Goal: Check status: Check status

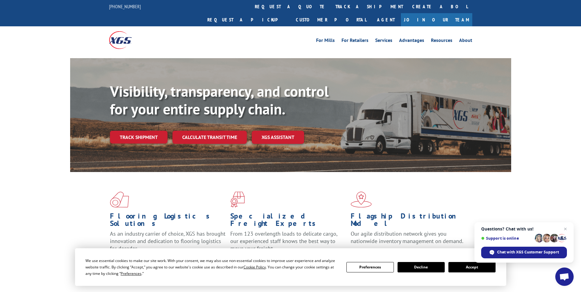
click at [469, 269] on button "Accept" at bounding box center [471, 267] width 47 height 10
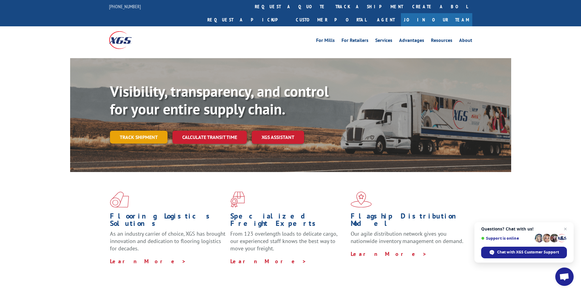
click at [141, 131] on link "Track shipment" at bounding box center [139, 137] width 58 height 13
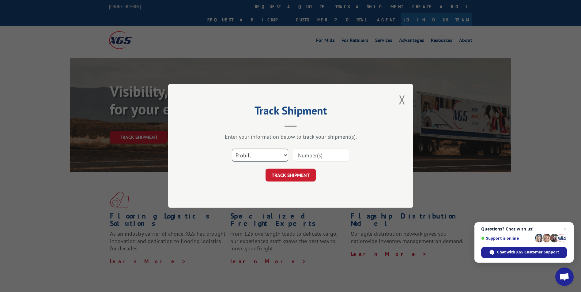
click at [283, 156] on select "Select category... Probill BOL PO" at bounding box center [260, 155] width 56 height 13
select select "bol"
click at [232, 149] on select "Select category... Probill BOL PO" at bounding box center [260, 155] width 56 height 13
drag, startPoint x: 299, startPoint y: 156, endPoint x: 303, endPoint y: 158, distance: 4.0
click at [300, 156] on input at bounding box center [321, 155] width 56 height 13
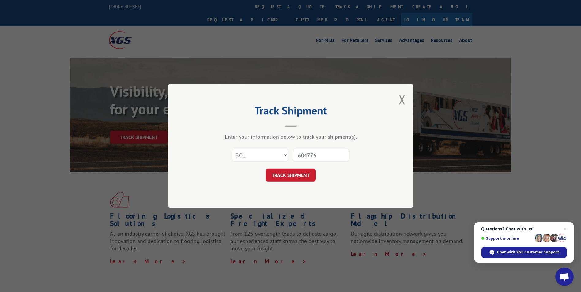
type input "6047764"
click button "TRACK SHIPMENT" at bounding box center [290, 175] width 50 height 13
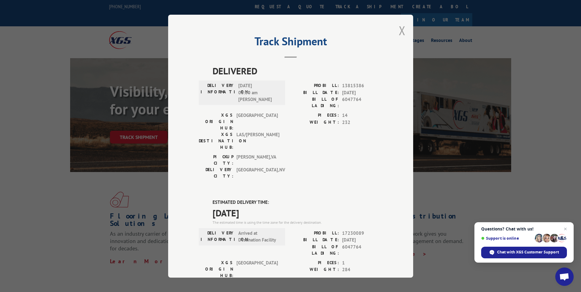
click at [400, 30] on button "Close modal" at bounding box center [402, 30] width 7 height 16
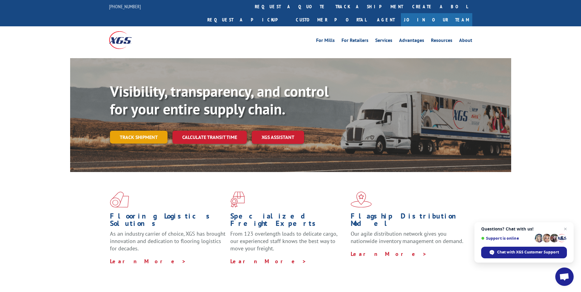
click at [152, 131] on link "Track shipment" at bounding box center [139, 137] width 58 height 13
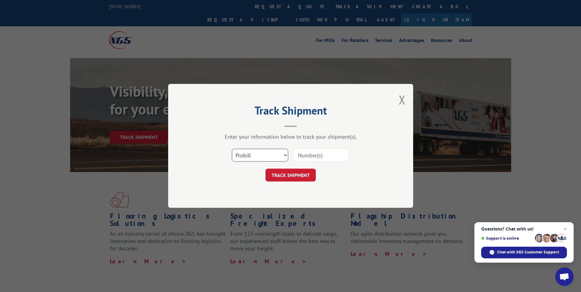
click at [285, 156] on select "Select category... Probill BOL PO" at bounding box center [260, 155] width 56 height 13
select select "bol"
click at [232, 149] on select "Select category... Probill BOL PO" at bounding box center [260, 155] width 56 height 13
click at [305, 156] on input at bounding box center [321, 155] width 56 height 13
click at [302, 153] on input at bounding box center [321, 155] width 56 height 13
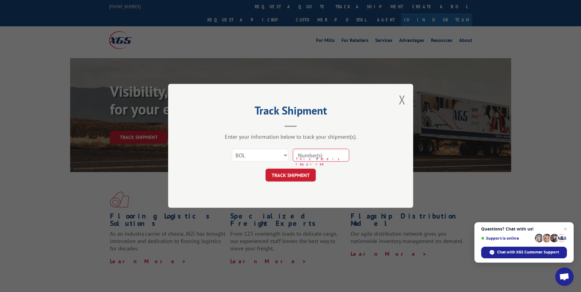
click at [307, 156] on input at bounding box center [321, 155] width 56 height 13
type input "6047506"
click at [299, 176] on button "TRACK SHIPMENT" at bounding box center [290, 175] width 50 height 13
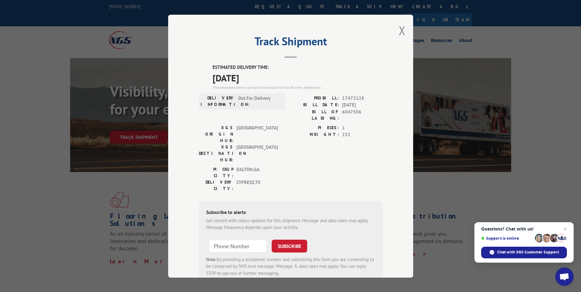
click at [402, 35] on button "Close modal" at bounding box center [402, 30] width 7 height 16
